Goal: Check status: Check status

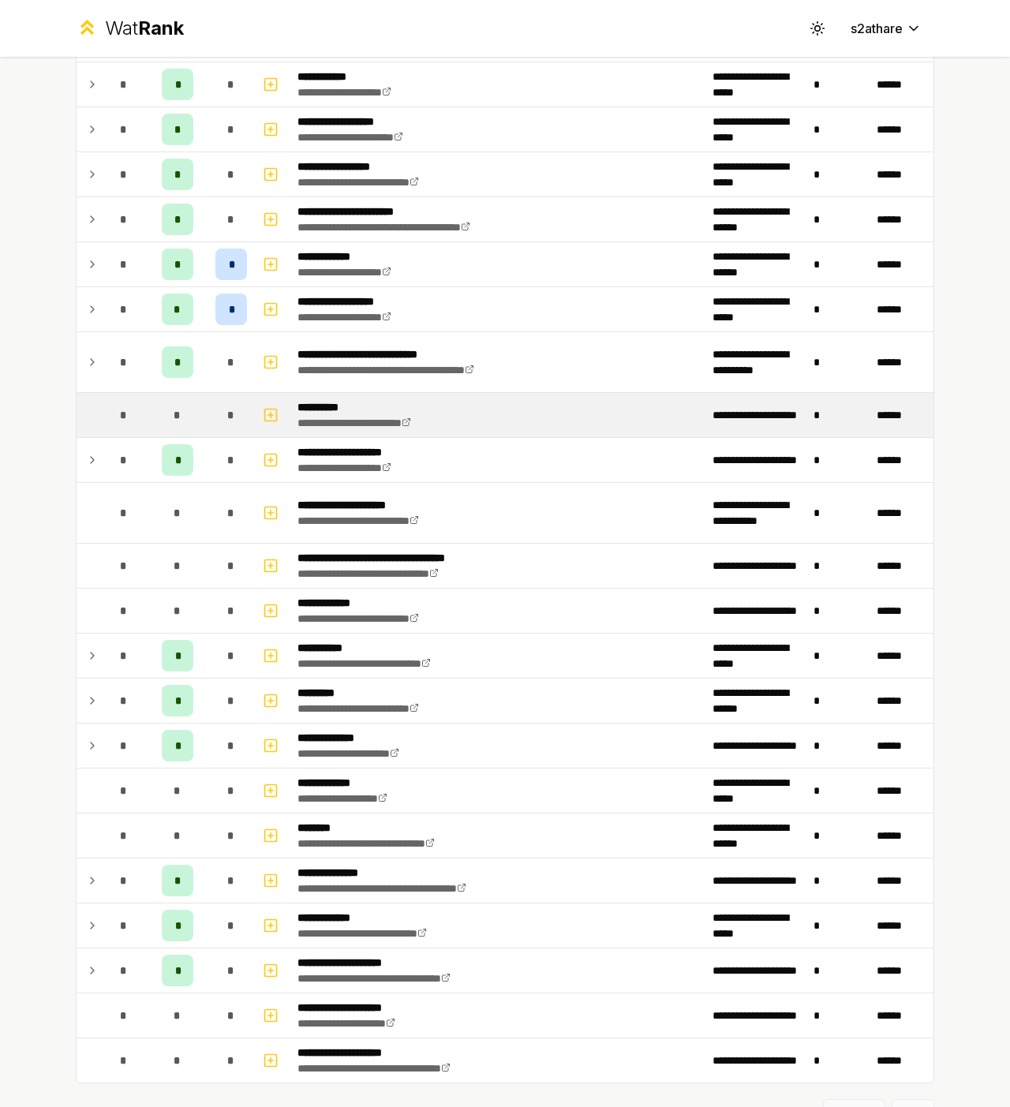
scroll to position [1283, 0]
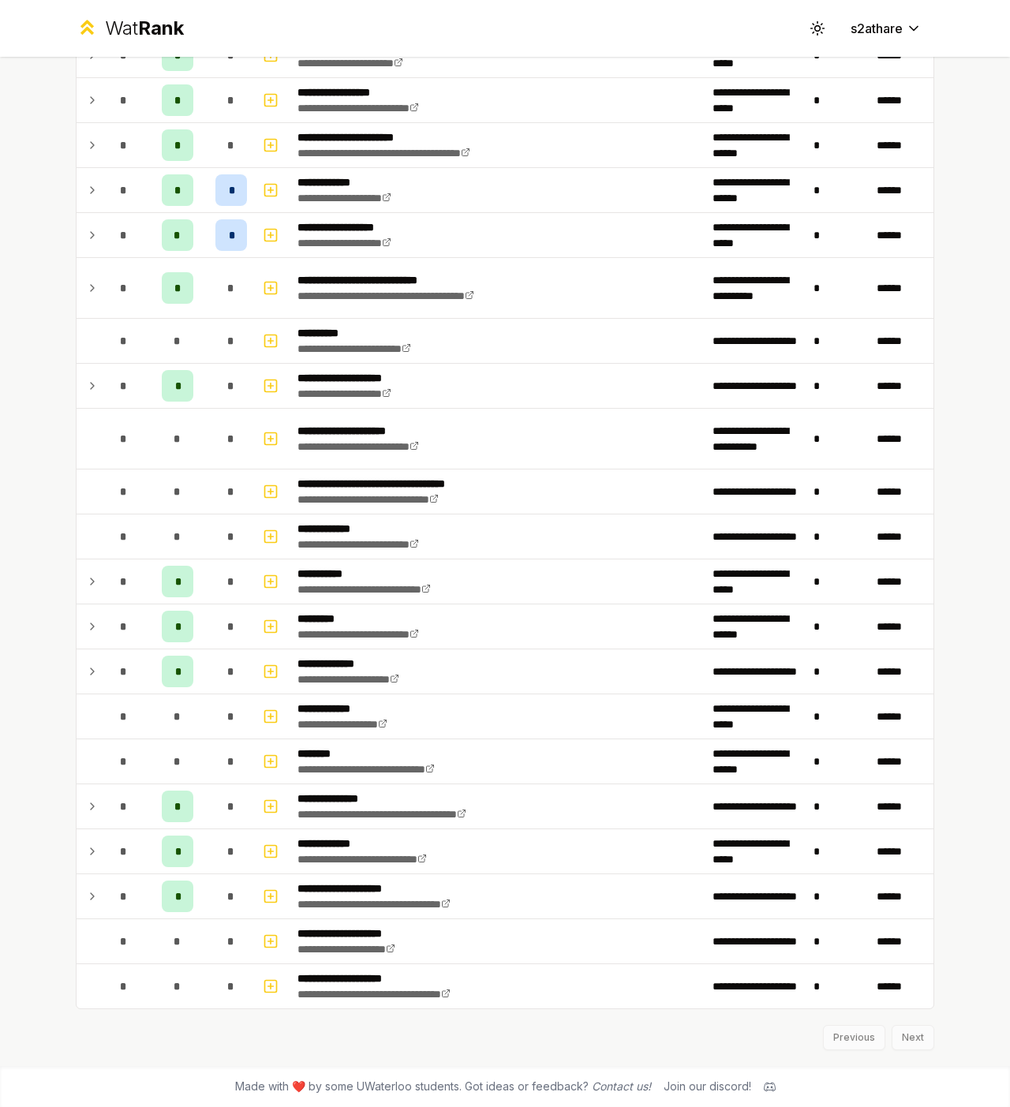
click at [896, 1033] on div "Previous Next" at bounding box center [505, 1029] width 858 height 41
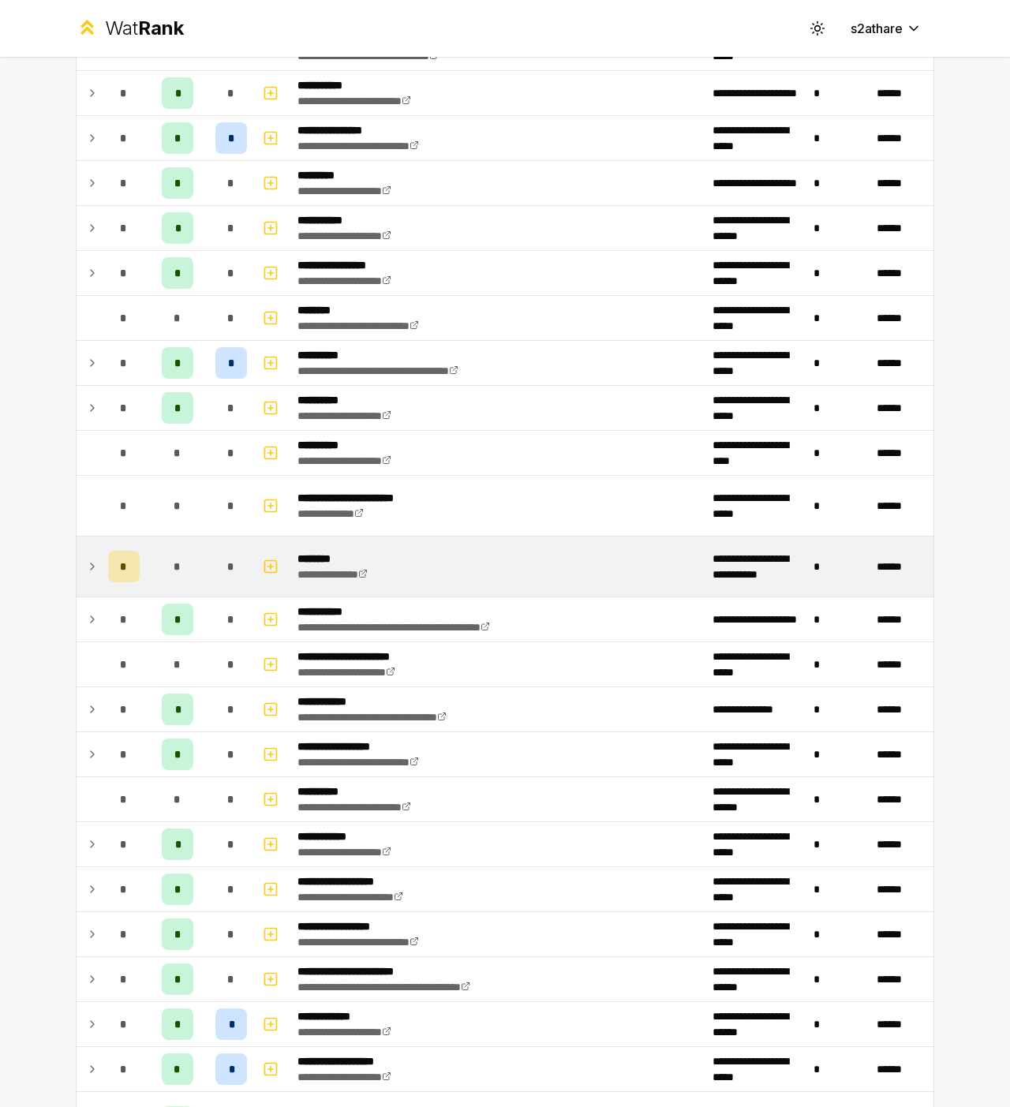
scroll to position [0, 0]
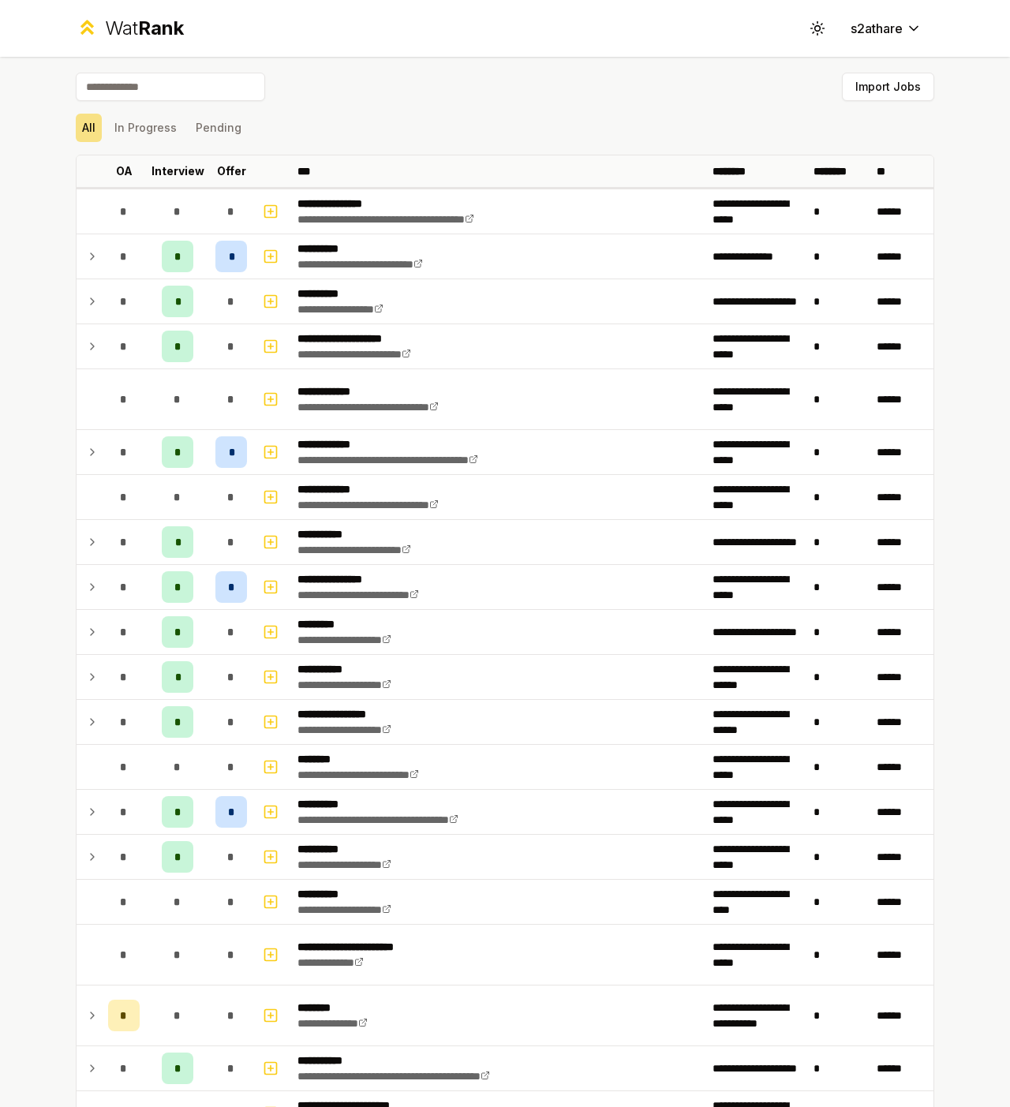
click at [167, 93] on input at bounding box center [170, 87] width 189 height 28
click at [171, 138] on button "In Progress" at bounding box center [145, 128] width 75 height 28
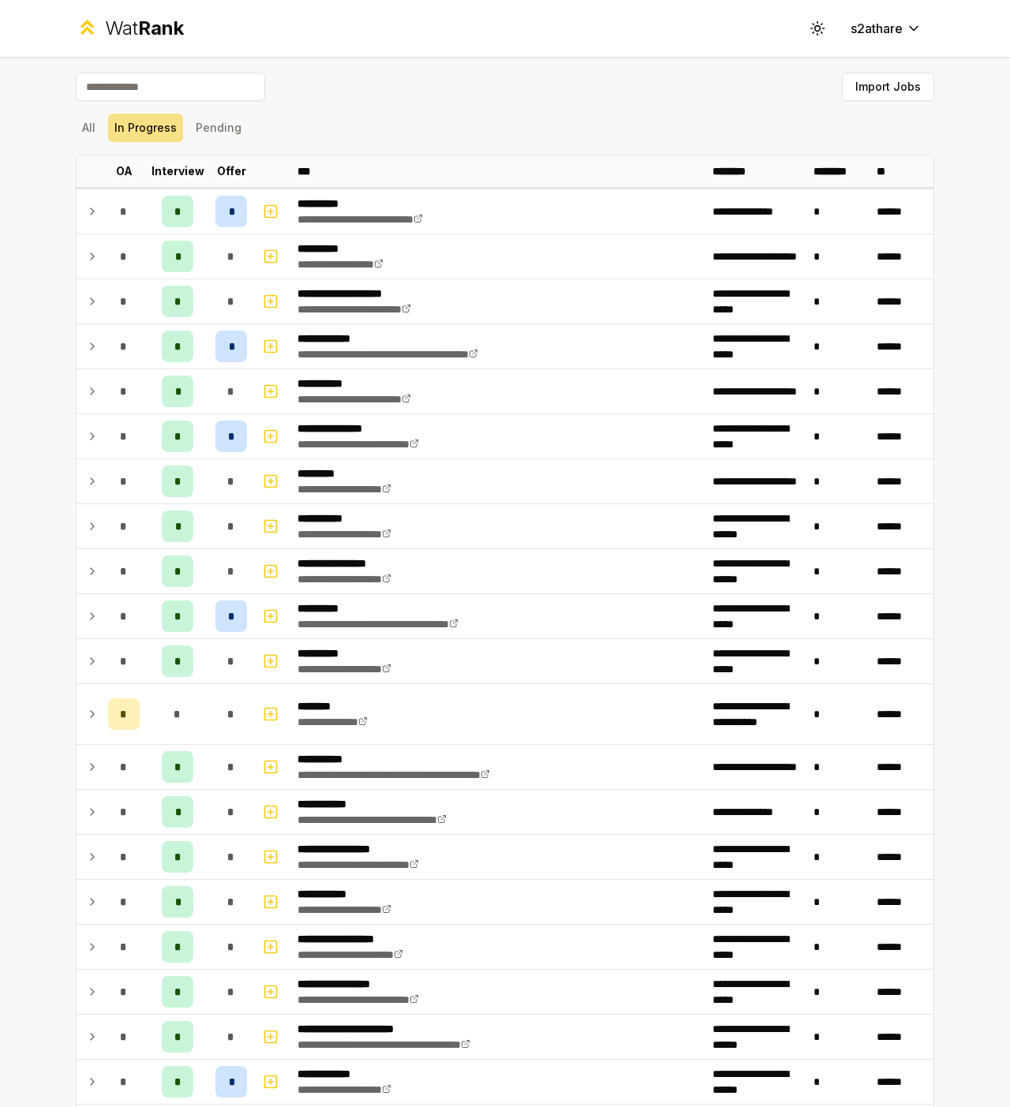
click at [180, 82] on input at bounding box center [170, 87] width 189 height 28
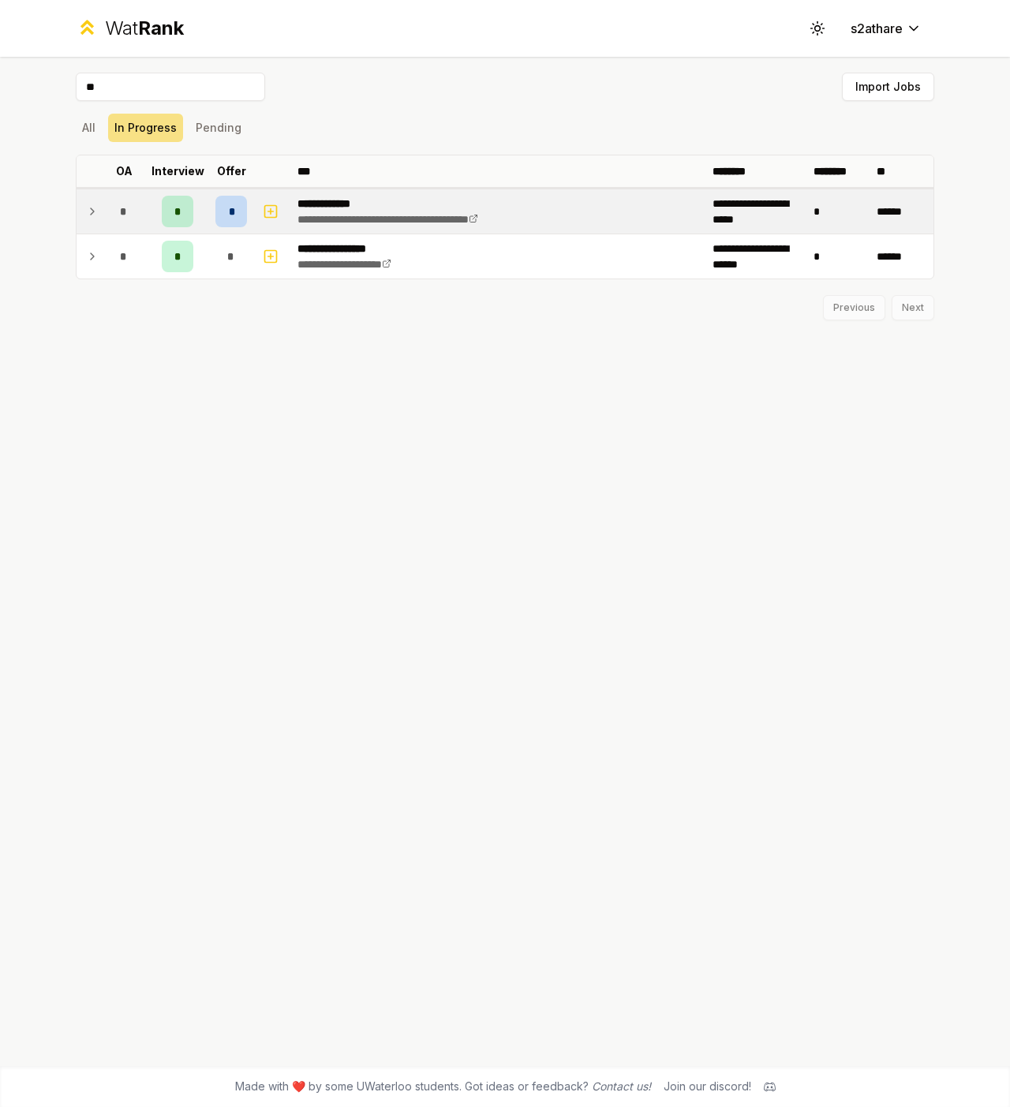
type input "**"
click at [196, 211] on td "*" at bounding box center [177, 211] width 63 height 44
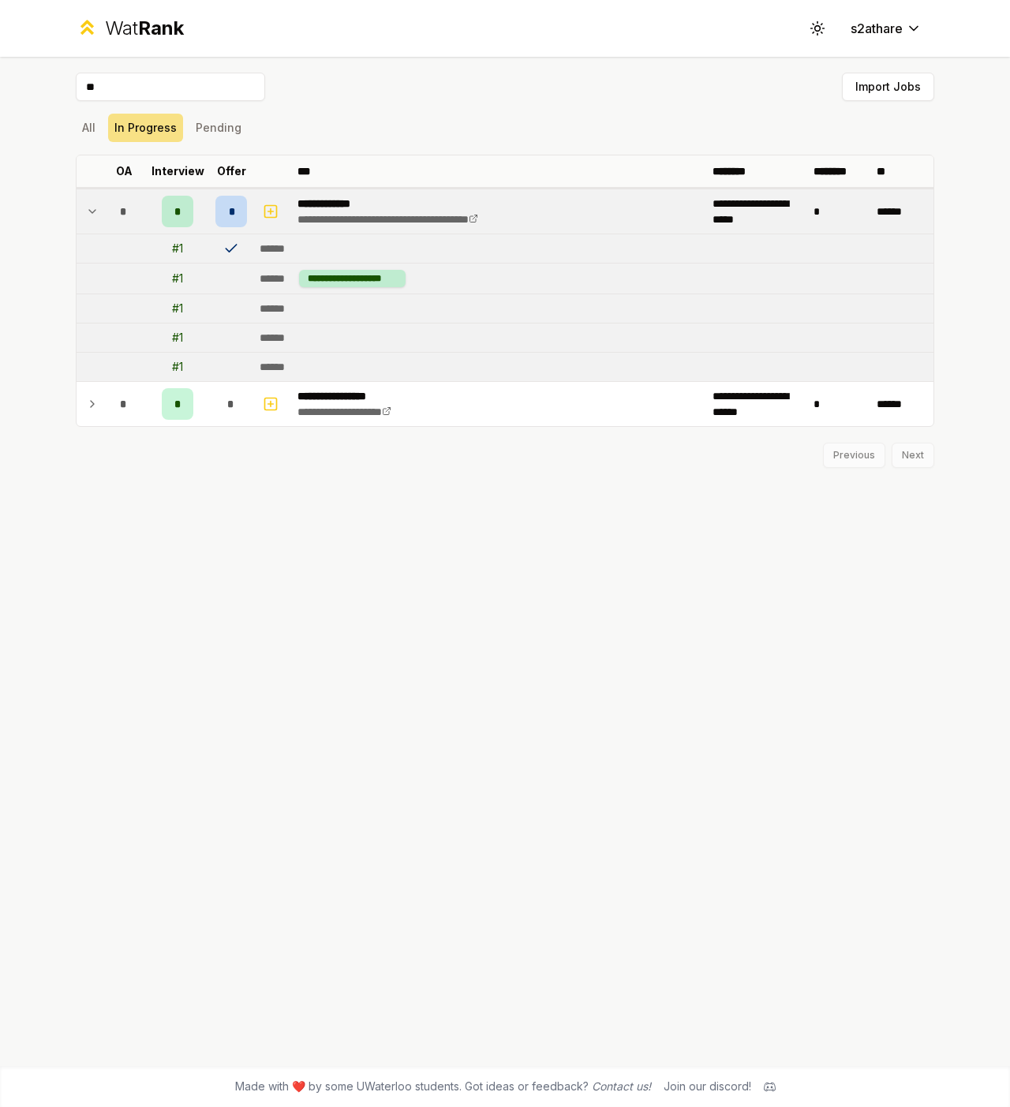
click at [227, 246] on icon at bounding box center [231, 249] width 16 height 16
click at [237, 208] on div "*" at bounding box center [231, 212] width 32 height 32
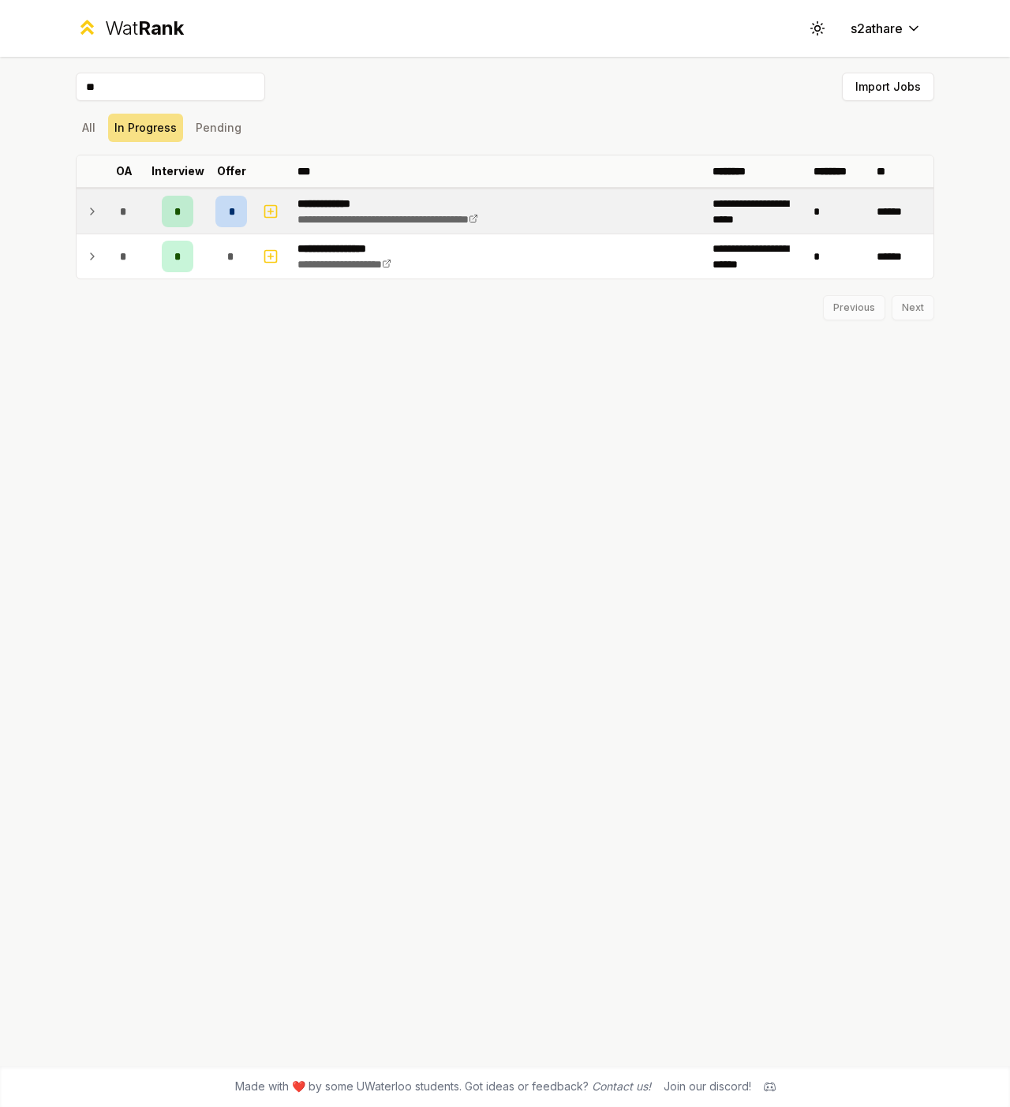
click at [230, 205] on span "*" at bounding box center [231, 212] width 5 height 16
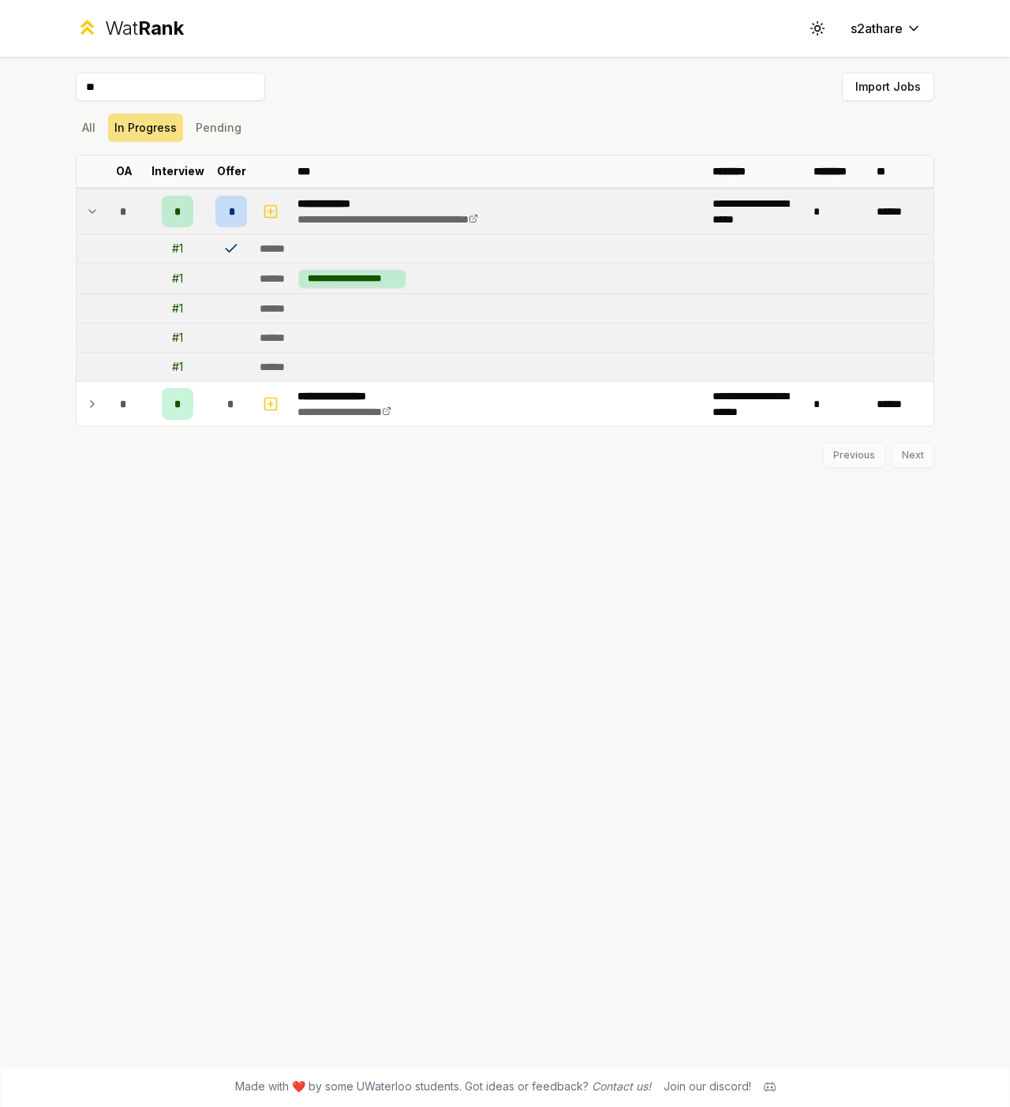
click at [323, 295] on td "******" at bounding box center [593, 308] width 680 height 28
click at [193, 252] on td "# 1" at bounding box center [177, 248] width 63 height 28
click at [86, 206] on icon at bounding box center [92, 211] width 13 height 19
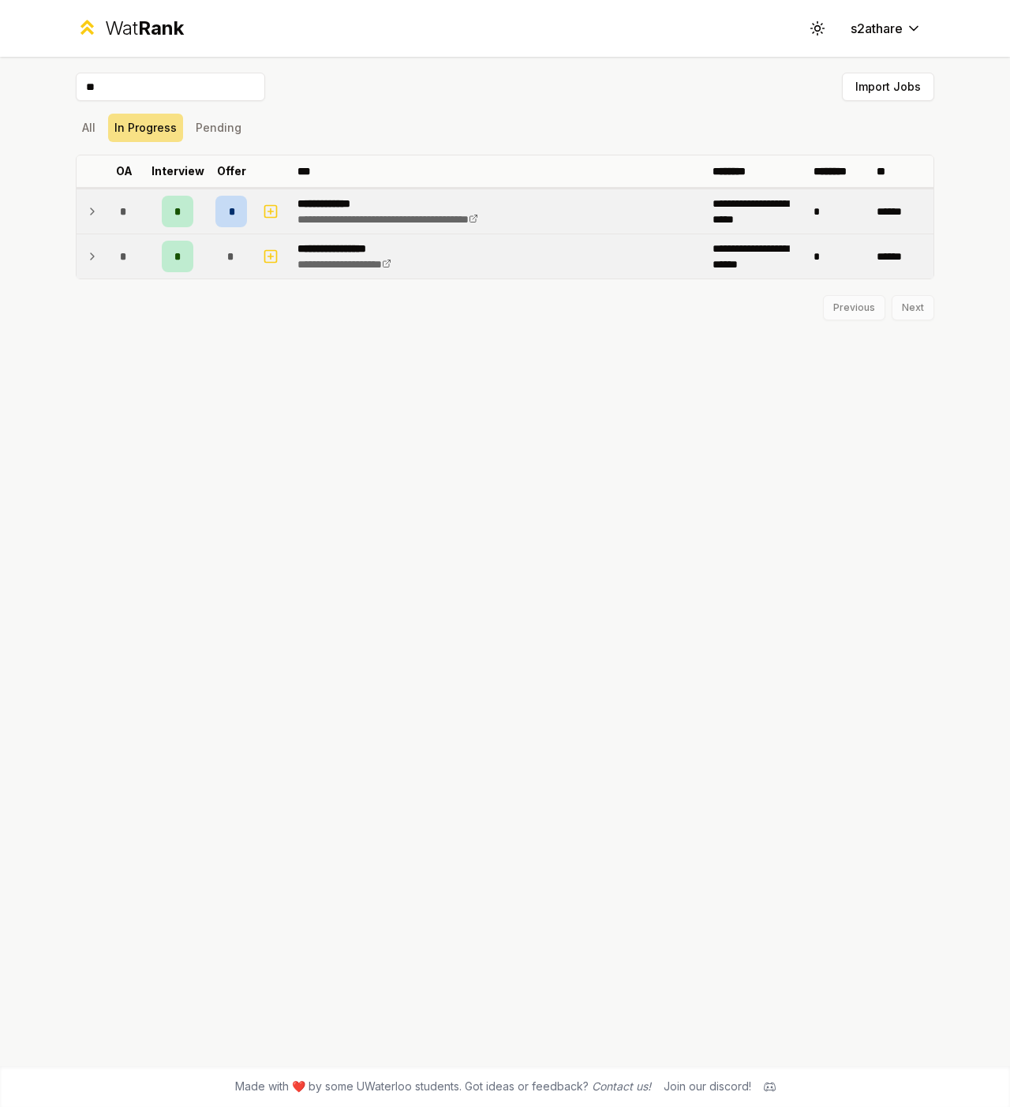
click at [113, 260] on div "*" at bounding box center [124, 257] width 32 height 32
click at [422, 350] on div "Previous Next" at bounding box center [505, 358] width 858 height 41
